Goal: Task Accomplishment & Management: Complete application form

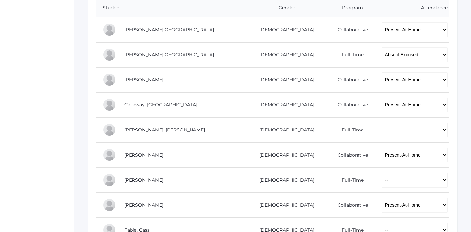
scroll to position [171, 0]
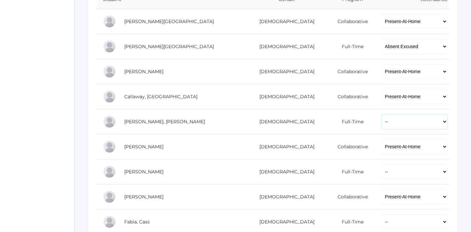
click at [382, 119] on select "-- Present Present-At-Home Tardy Excused Tardy Unexcused Absent Excused Absent …" at bounding box center [415, 121] width 66 height 15
select select "P"
click at [382, 114] on select "-- Present Present-At-Home Tardy Excused Tardy Unexcused Absent Excused Absent …" at bounding box center [415, 121] width 66 height 15
click at [382, 170] on select "-- Present Present-At-Home Tardy Excused Tardy Unexcused Absent Excused Absent …" at bounding box center [415, 171] width 66 height 15
select select "P"
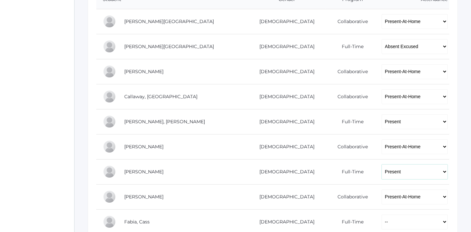
click at [382, 164] on select "-- Present Present-At-Home Tardy Excused Tardy Unexcused Absent Excused Absent …" at bounding box center [415, 171] width 66 height 15
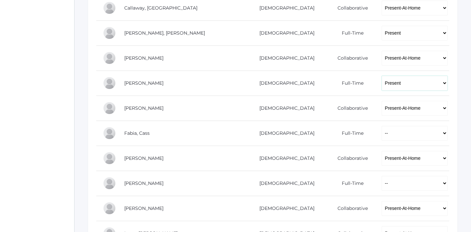
scroll to position [264, 0]
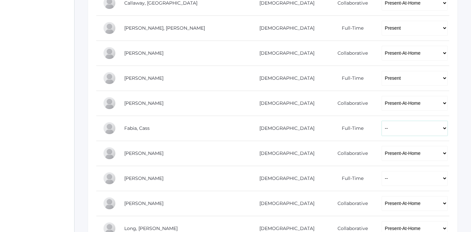
click at [382, 126] on select "-- Present Present-At-Home Tardy Excused Tardy Unexcused Absent Excused Absent …" at bounding box center [415, 128] width 66 height 15
select select "P"
click at [382, 121] on select "-- Present Present-At-Home Tardy Excused Tardy Unexcused Absent Excused Absent …" at bounding box center [415, 128] width 66 height 15
click at [382, 179] on select "-- Present Present-At-Home Tardy Excused Tardy Unexcused Absent Excused Absent …" at bounding box center [415, 178] width 66 height 15
select select "P"
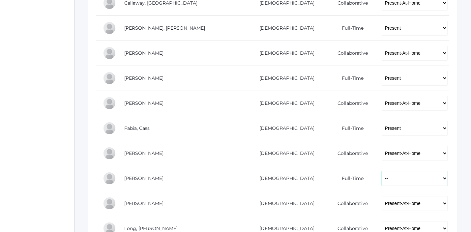
click at [382, 171] on select "-- Present Present-At-Home Tardy Excused Tardy Unexcused Absent Excused Absent …" at bounding box center [415, 178] width 66 height 15
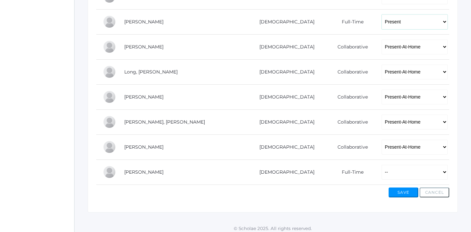
scroll to position [426, 0]
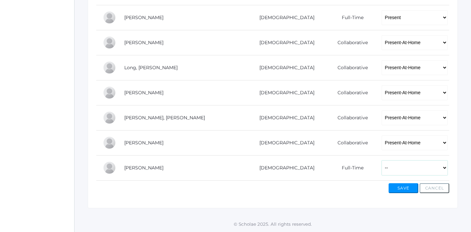
click at [382, 167] on select "-- Present Present-At-Home Tardy Excused Tardy Unexcused Absent Excused Absent …" at bounding box center [415, 168] width 66 height 15
select select "P"
click at [382, 161] on select "-- Present Present-At-Home Tardy Excused Tardy Unexcused Absent Excused Absent …" at bounding box center [415, 168] width 66 height 15
click at [397, 189] on button "Save" at bounding box center [404, 188] width 30 height 10
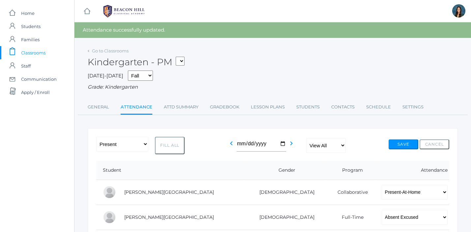
click at [182, 60] on select "*KIND - Kindergarten AM *KIND - Kindergarten PM" at bounding box center [180, 61] width 9 height 9
select select "1957"
click at [178, 57] on select "*KIND - Kindergarten AM *KIND - Kindergarten PM" at bounding box center [180, 61] width 9 height 9
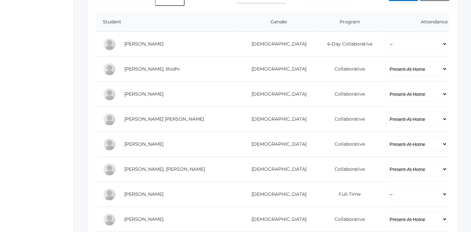
scroll to position [134, 0]
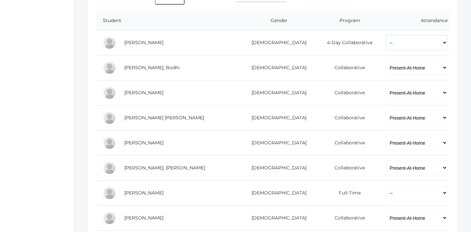
click at [392, 44] on select "-- Present Present-At-Home Tardy Excused Tardy Unexcused Absent Excused Absent …" at bounding box center [416, 42] width 61 height 15
select select "P"
click at [386, 35] on select "-- Present Present-At-Home Tardy Excused Tardy Unexcused Absent Excused Absent …" at bounding box center [416, 42] width 61 height 15
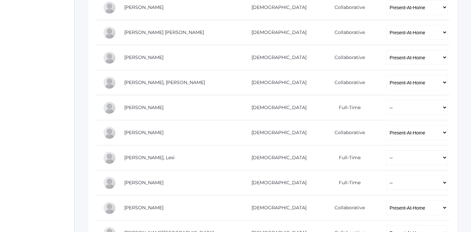
scroll to position [225, 0]
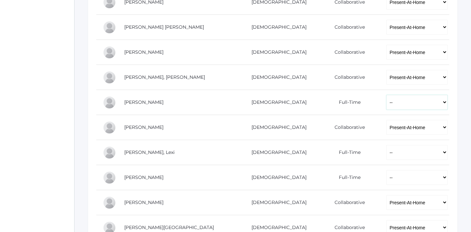
click at [386, 101] on select "-- Present Present-At-Home Tardy Excused Tardy Unexcused Absent Excused Absent …" at bounding box center [416, 102] width 61 height 15
select select "P"
click at [386, 95] on select "-- Present Present-At-Home Tardy Excused Tardy Unexcused Absent Excused Absent …" at bounding box center [416, 102] width 61 height 15
click at [386, 156] on select "-- Present Present-At-Home Tardy Excused Tardy Unexcused Absent Excused Absent …" at bounding box center [416, 152] width 61 height 15
select select "P"
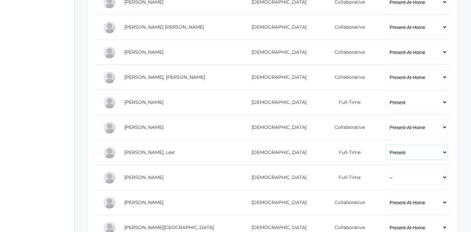
click at [386, 145] on select "-- Present Present-At-Home Tardy Excused Tardy Unexcused Absent Excused Absent …" at bounding box center [416, 152] width 61 height 15
click at [386, 178] on select "-- Present Present-At-Home Tardy Excused Tardy Unexcused Absent Excused Absent …" at bounding box center [416, 177] width 61 height 15
select select "P"
click at [386, 170] on select "-- Present Present-At-Home Tardy Excused Tardy Unexcused Absent Excused Absent …" at bounding box center [416, 177] width 61 height 15
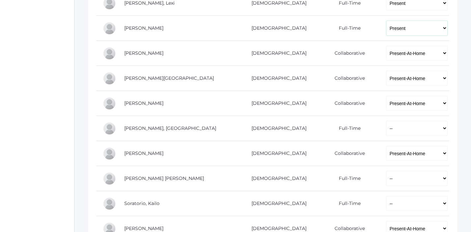
scroll to position [380, 0]
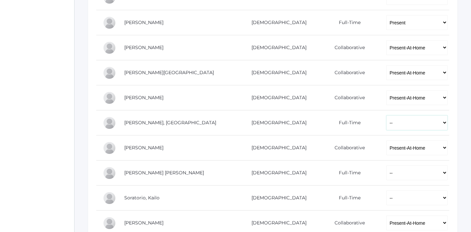
click at [386, 127] on select "-- Present Present-At-Home Tardy Excused Tardy Unexcused Absent Excused Absent …" at bounding box center [416, 122] width 61 height 15
select select "P"
click at [386, 115] on select "-- Present Present-At-Home Tardy Excused Tardy Unexcused Absent Excused Absent …" at bounding box center [416, 122] width 61 height 15
click at [386, 179] on select "-- Present Present-At-Home Tardy Excused Tardy Unexcused Absent Excused Absent …" at bounding box center [416, 172] width 61 height 15
select select "AE"
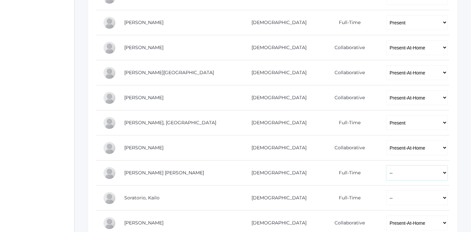
click at [386, 165] on select "-- Present Present-At-Home Tardy Excused Tardy Unexcused Absent Excused Absent …" at bounding box center [416, 172] width 61 height 15
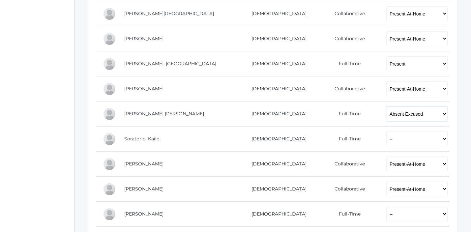
scroll to position [458, 0]
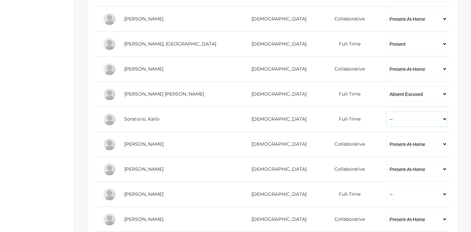
click at [386, 122] on select "-- Present Present-At-Home Tardy Excused Tardy Unexcused Absent Excused Absent …" at bounding box center [416, 119] width 61 height 15
select select "P"
click at [386, 112] on select "-- Present Present-At-Home Tardy Excused Tardy Unexcused Absent Excused Absent …" at bounding box center [416, 119] width 61 height 15
click at [386, 196] on select "-- Present Present-At-Home Tardy Excused Tardy Unexcused Absent Excused Absent …" at bounding box center [416, 194] width 61 height 15
select select "P"
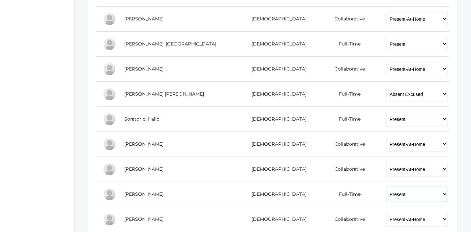
click at [386, 187] on select "-- Present Present-At-Home Tardy Excused Tardy Unexcused Absent Excused Absent …" at bounding box center [416, 194] width 61 height 15
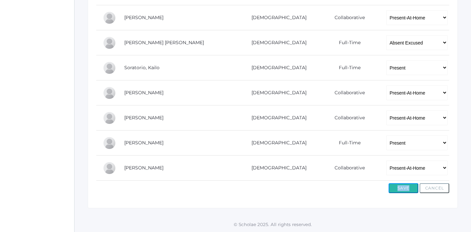
click at [403, 191] on button "Save" at bounding box center [404, 188] width 30 height 10
